Goal: Task Accomplishment & Management: Use online tool/utility

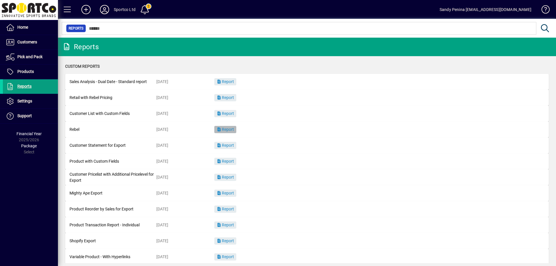
click at [225, 132] on span "Report" at bounding box center [225, 129] width 17 height 5
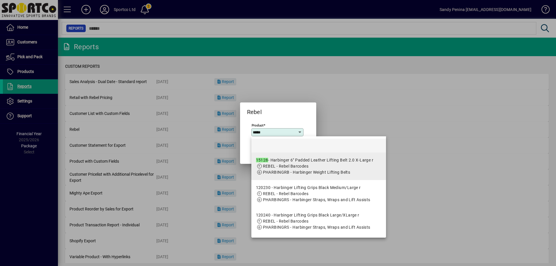
click at [302, 170] on app-search-response-field "PHARBINGRB - Harbinger Weight Lifting Belts" at bounding box center [307, 173] width 88 height 6
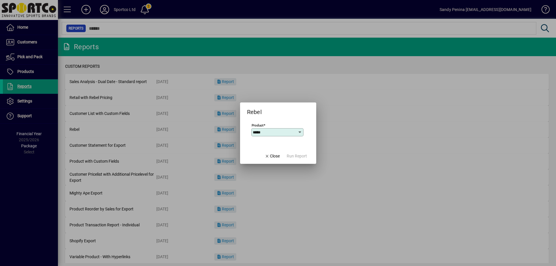
type input "**********"
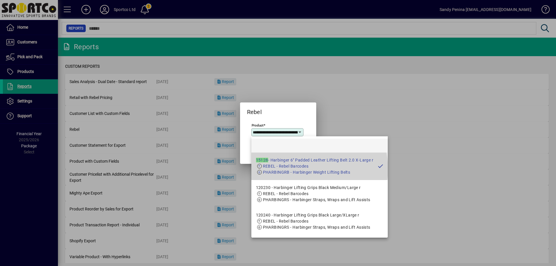
scroll to position [0, 71]
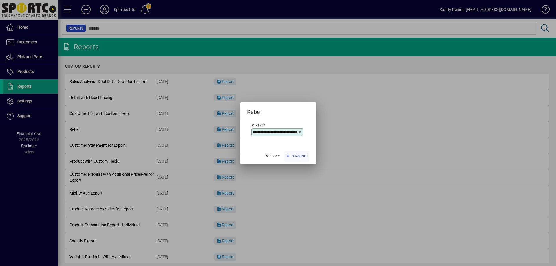
click at [294, 156] on span "Run Report" at bounding box center [297, 156] width 20 height 6
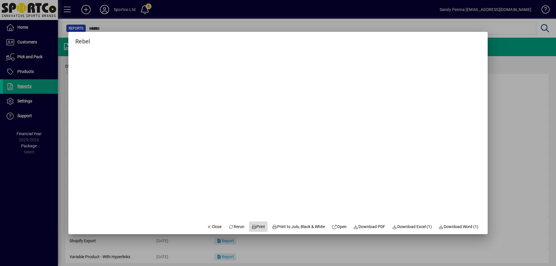
click at [258, 227] on span "Print" at bounding box center [259, 227] width 14 height 6
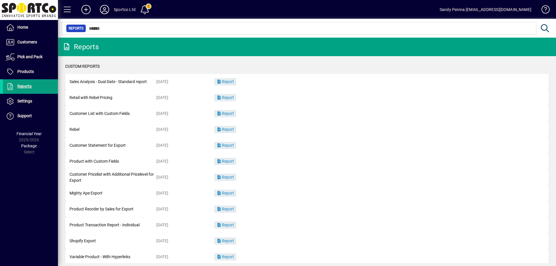
drag, startPoint x: 91, startPoint y: 83, endPoint x: 111, endPoint y: 63, distance: 27.9
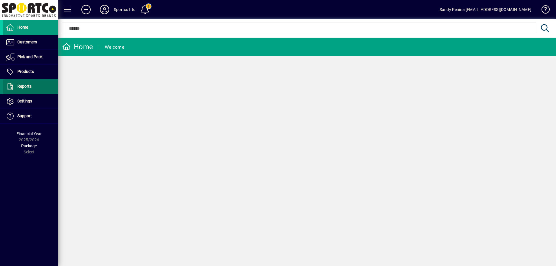
click at [41, 86] on span at bounding box center [30, 87] width 55 height 14
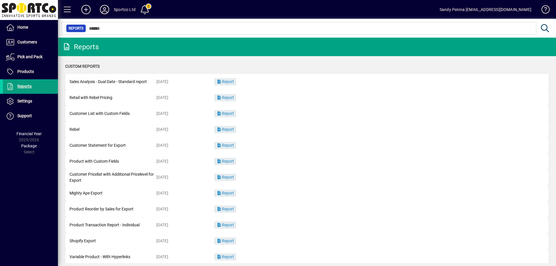
drag, startPoint x: 41, startPoint y: 86, endPoint x: 237, endPoint y: 106, distance: 196.4
click at [234, 128] on span "Report" at bounding box center [225, 129] width 17 height 5
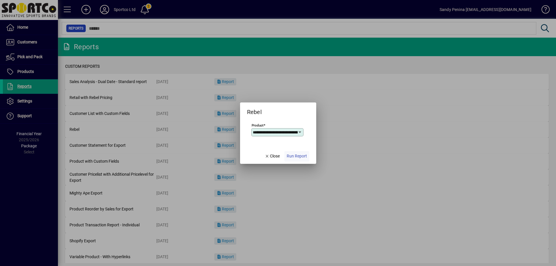
type input "**********"
click at [308, 155] on span "button" at bounding box center [297, 157] width 25 height 14
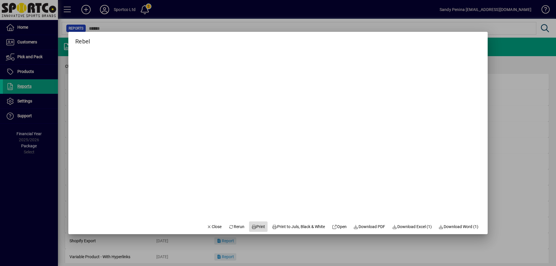
click at [252, 222] on span at bounding box center [258, 227] width 19 height 14
